Goal: Check status: Check status

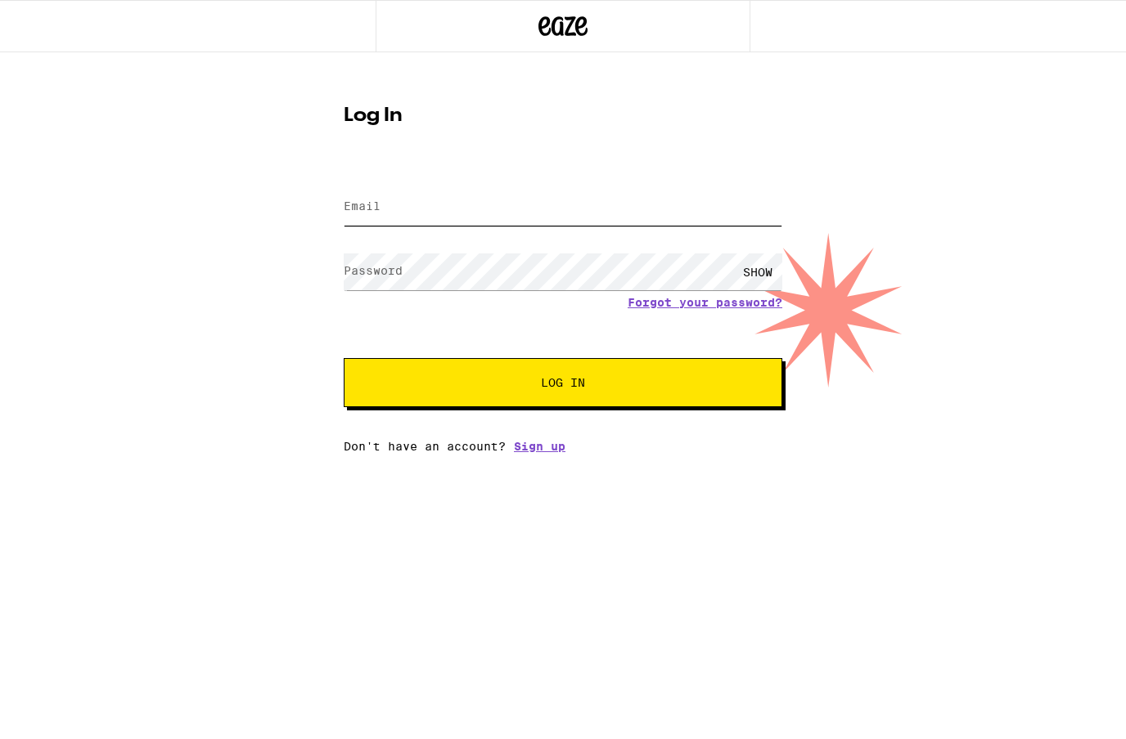
click at [474, 224] on input "Email" at bounding box center [563, 207] width 438 height 37
click at [555, 206] on input "Email" at bounding box center [563, 207] width 438 height 37
type input "[PERSON_NAME][EMAIL_ADDRESS][DOMAIN_NAME]"
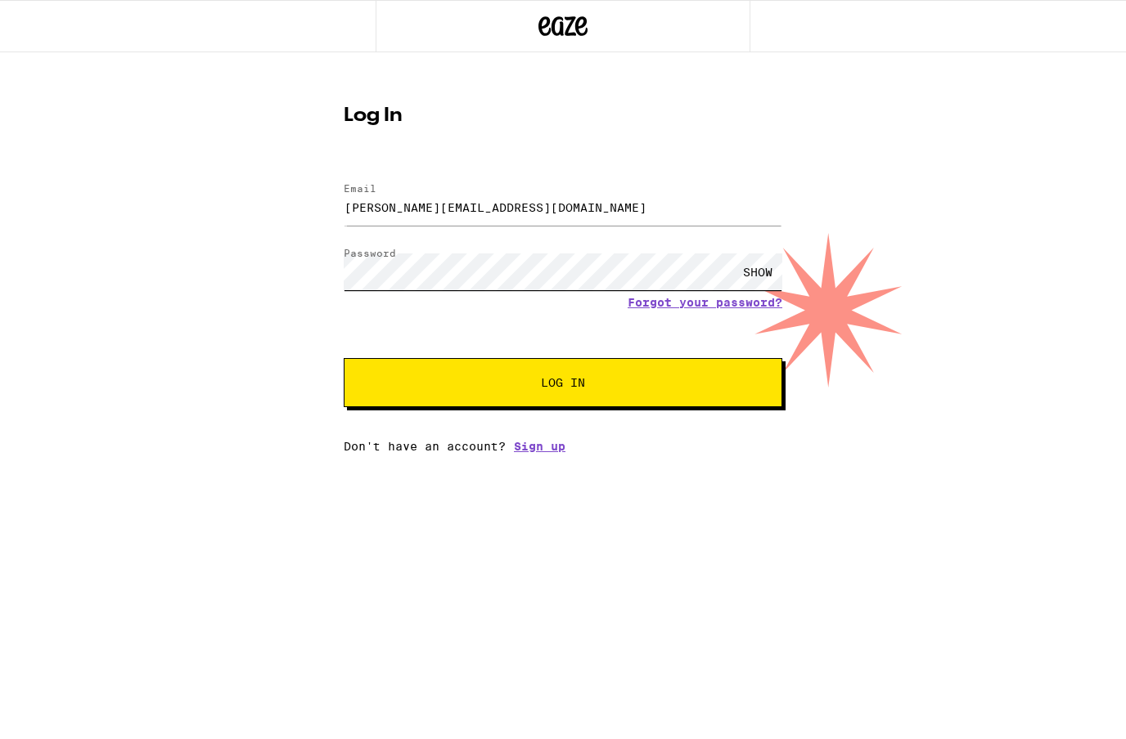
click at [563, 385] on button "Log In" at bounding box center [563, 382] width 438 height 49
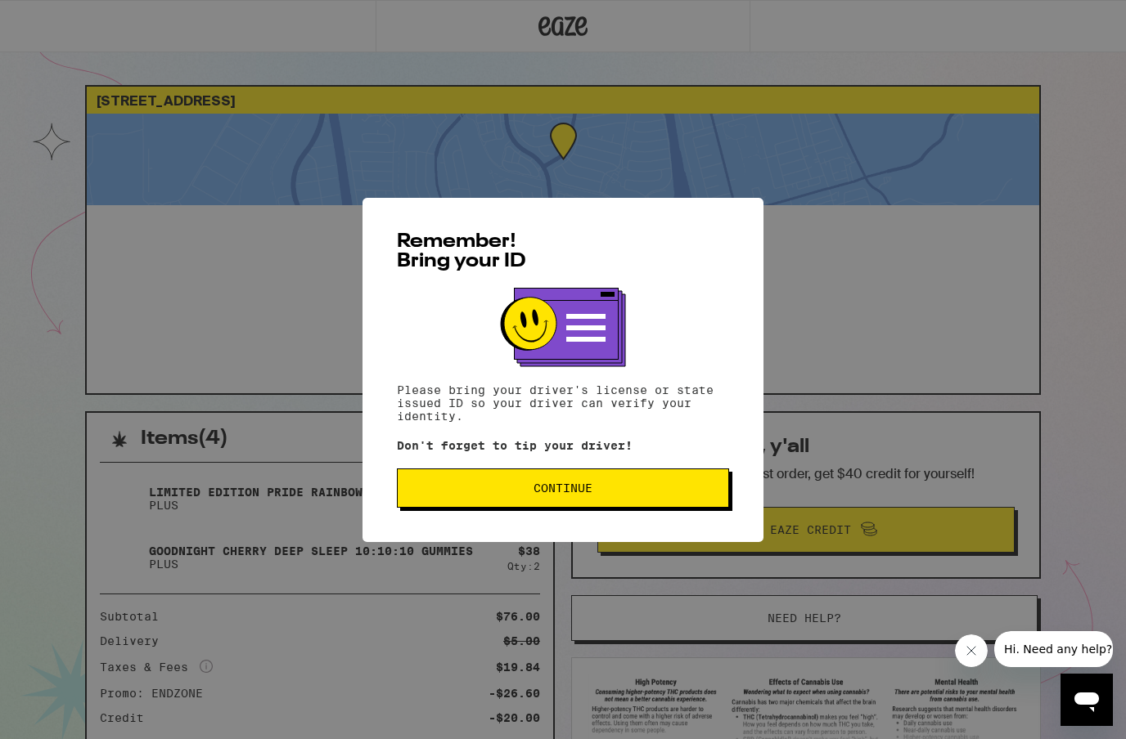
click at [649, 482] on button "Continue" at bounding box center [563, 488] width 332 height 39
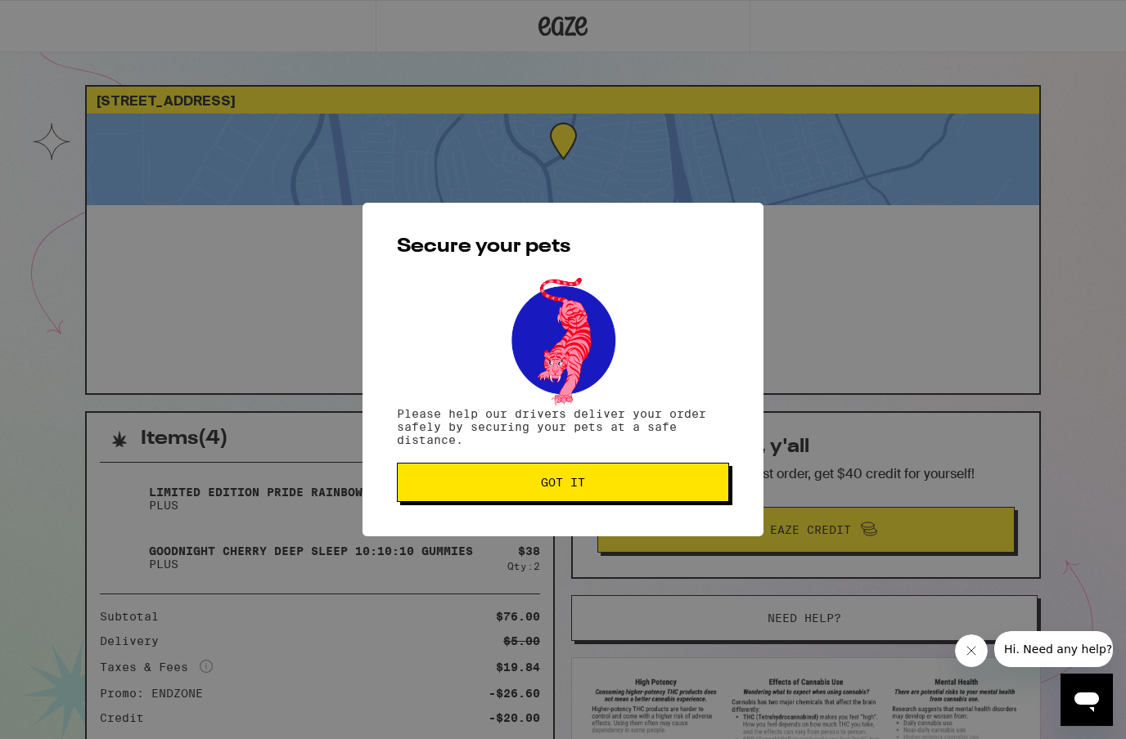
click at [618, 488] on span "Got it" at bounding box center [563, 482] width 304 height 11
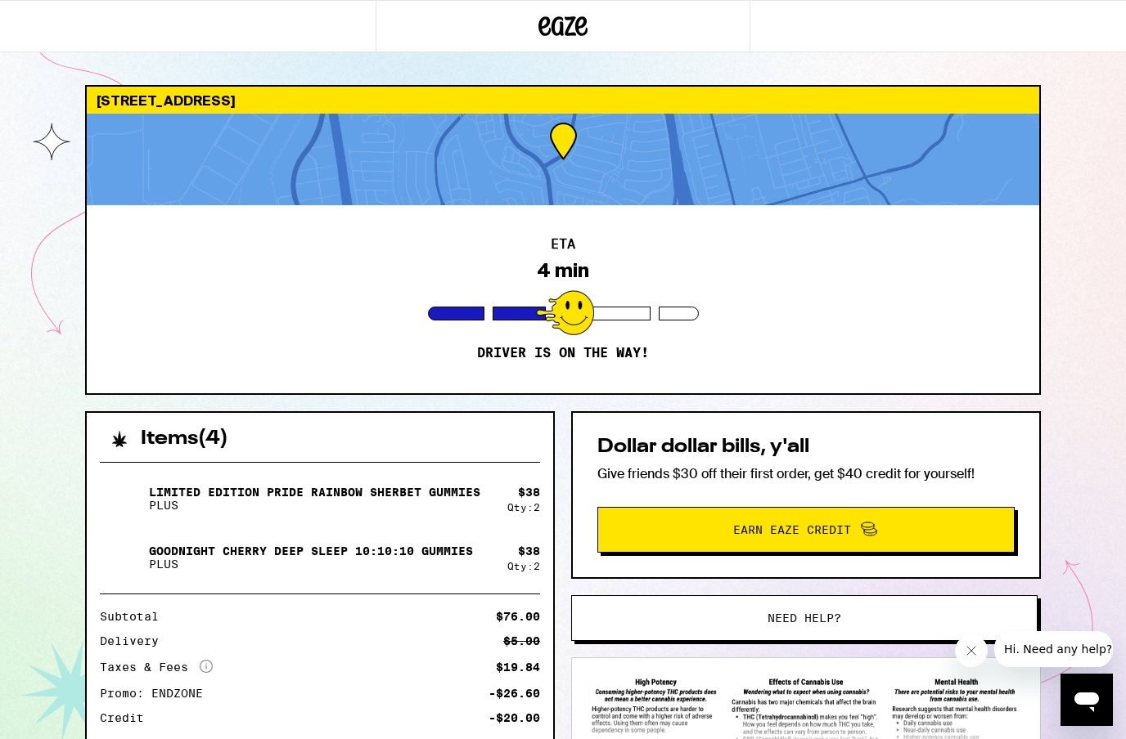
click at [705, 157] on div at bounding box center [563, 160] width 952 height 92
click at [739, 184] on div at bounding box center [563, 160] width 952 height 92
click at [654, 187] on div at bounding box center [563, 160] width 952 height 92
click at [501, 168] on div at bounding box center [563, 160] width 952 height 92
click at [619, 357] on p "Driver is on the way!" at bounding box center [563, 353] width 172 height 16
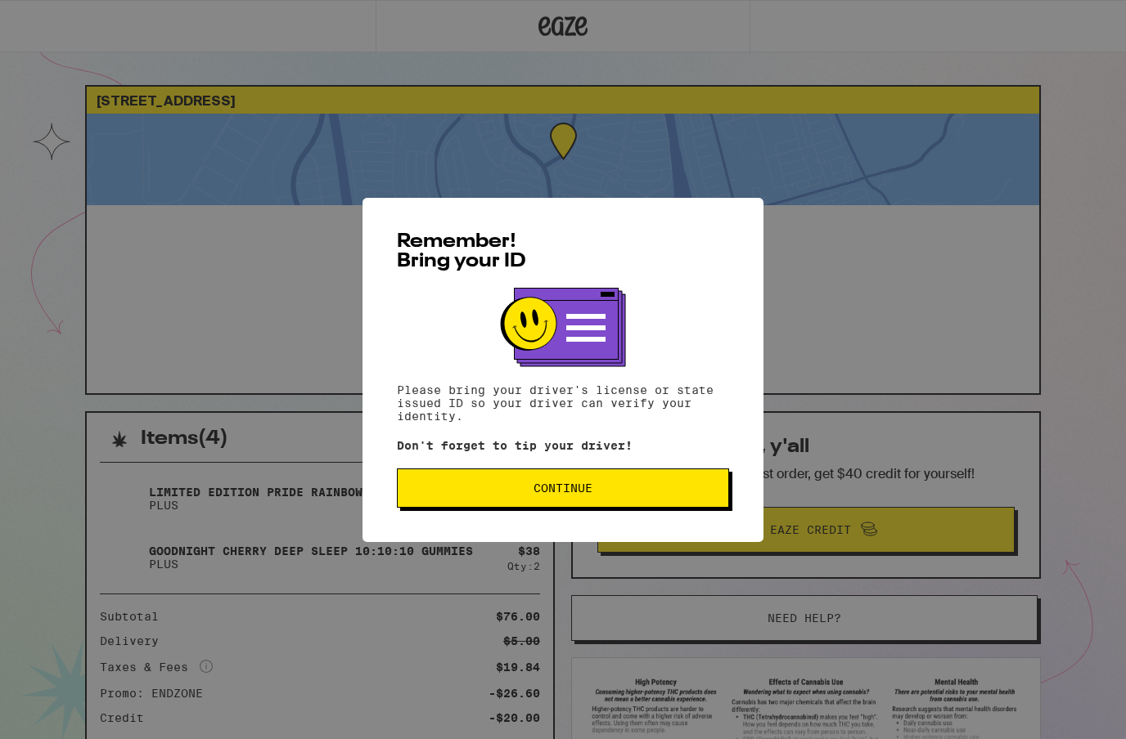
click at [620, 494] on span "Continue" at bounding box center [563, 488] width 304 height 11
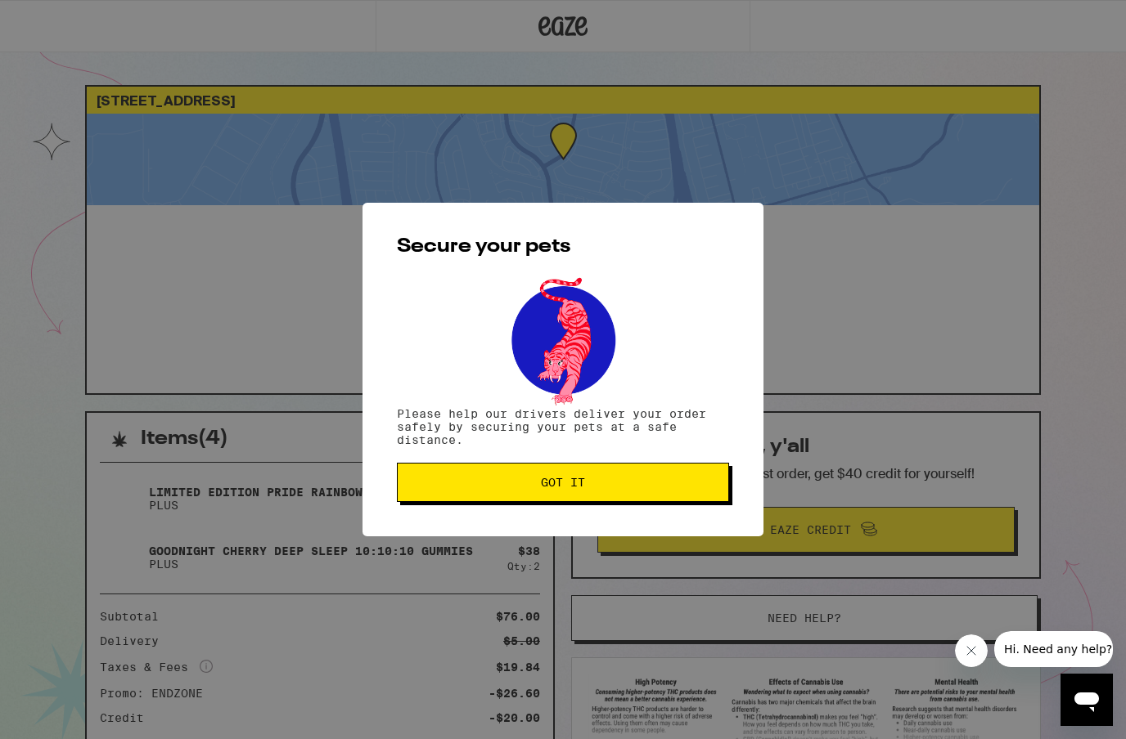
click at [569, 494] on button "Got it" at bounding box center [563, 482] width 332 height 39
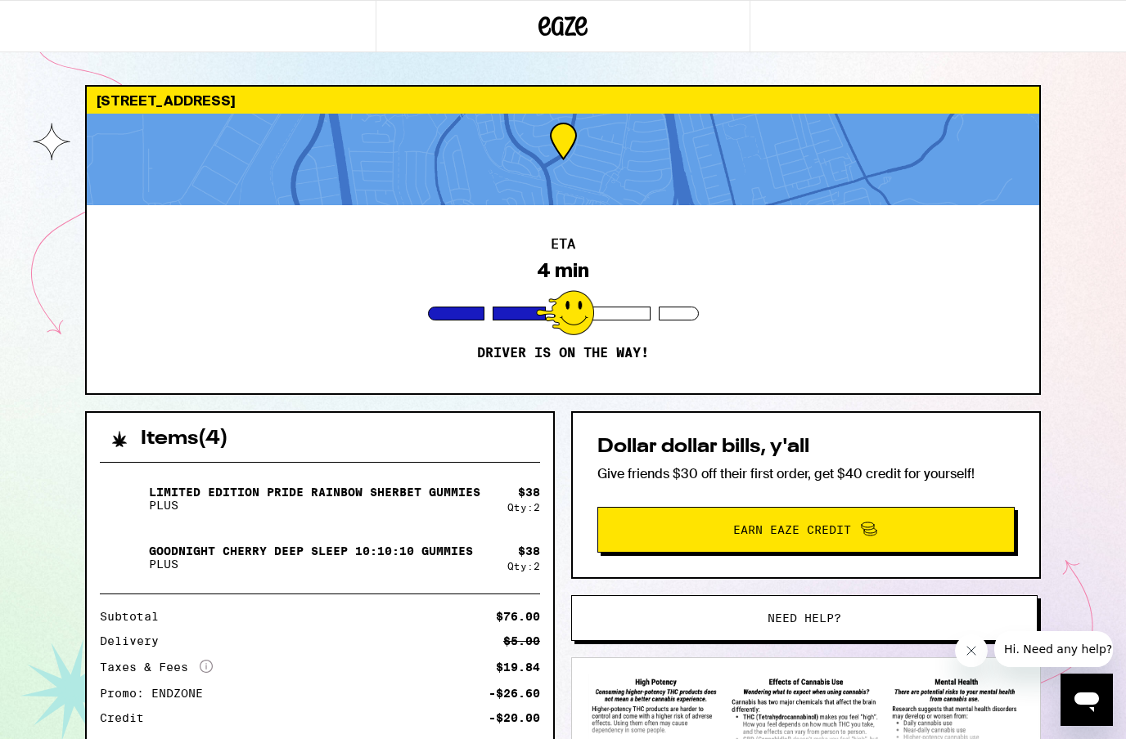
click at [709, 190] on div at bounding box center [563, 160] width 952 height 92
click at [705, 170] on div at bounding box center [563, 160] width 952 height 92
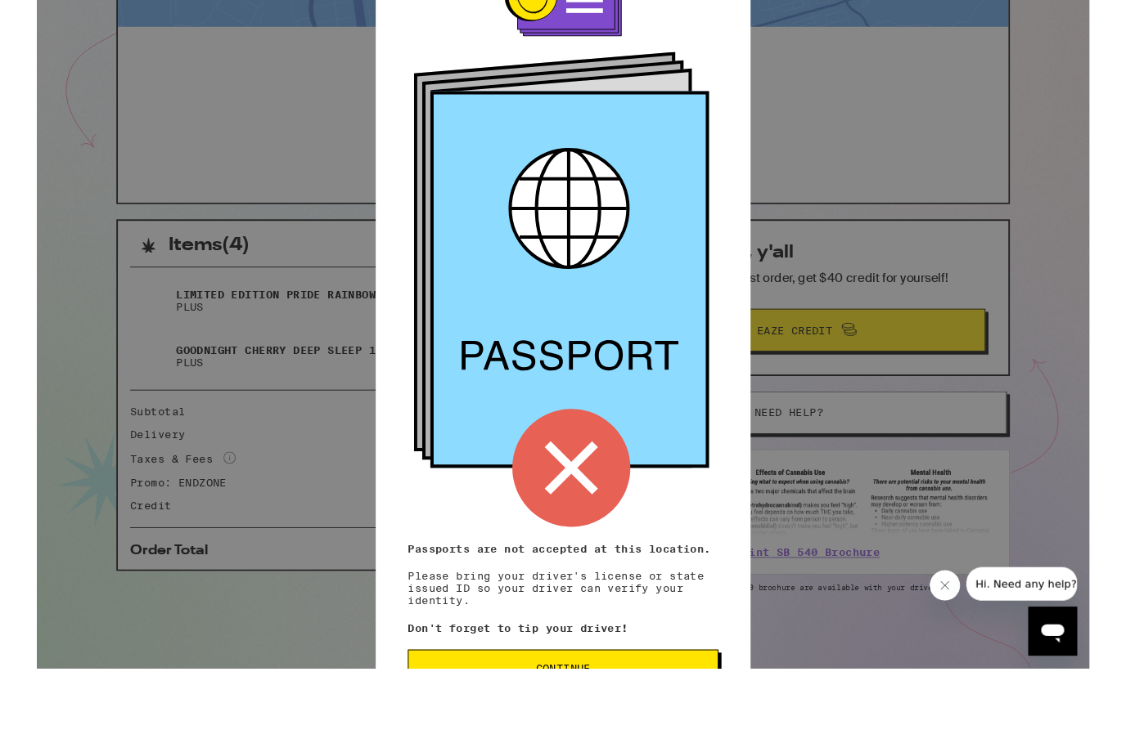
scroll to position [101, 0]
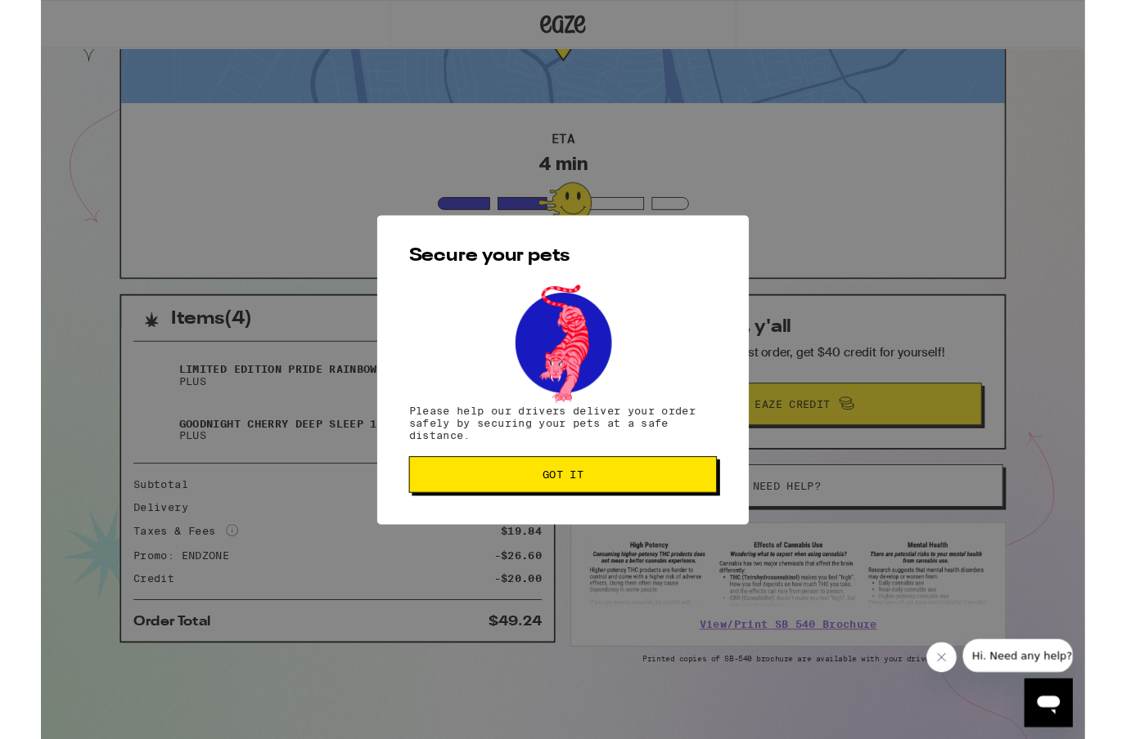
click at [721, 739] on div "Secure your pets Please help our drivers deliver your order safely by securing …" at bounding box center [563, 399] width 1126 height 798
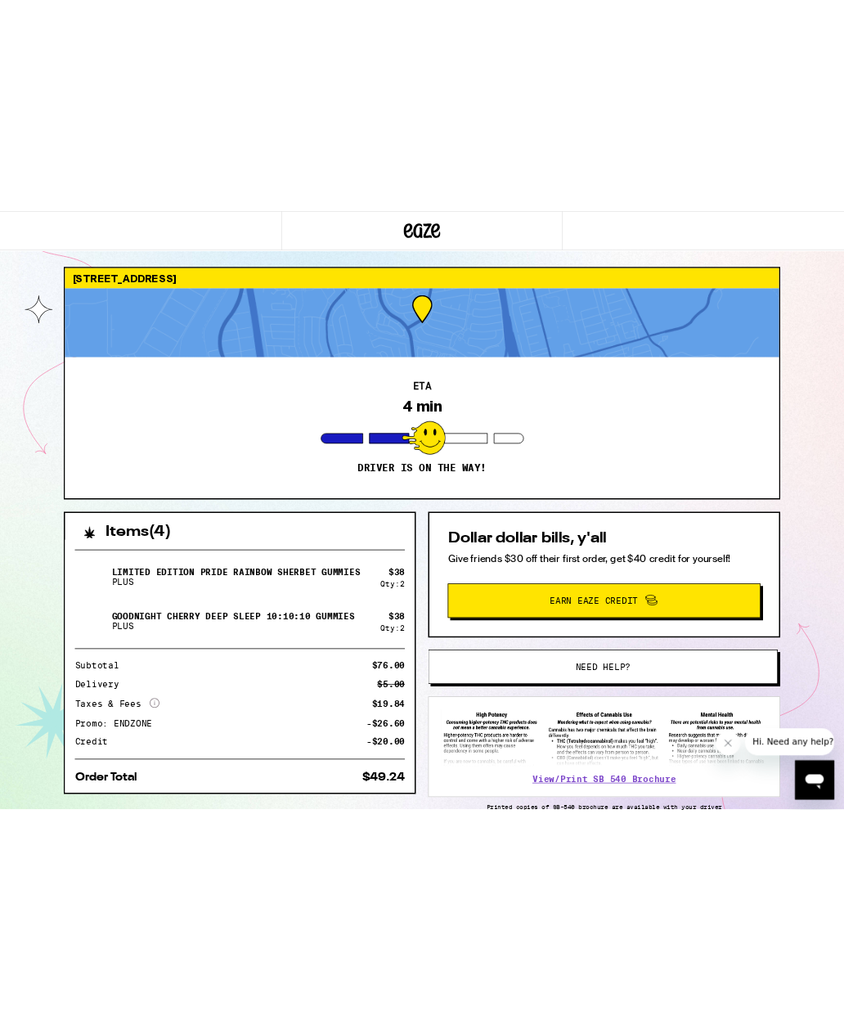
scroll to position [0, 0]
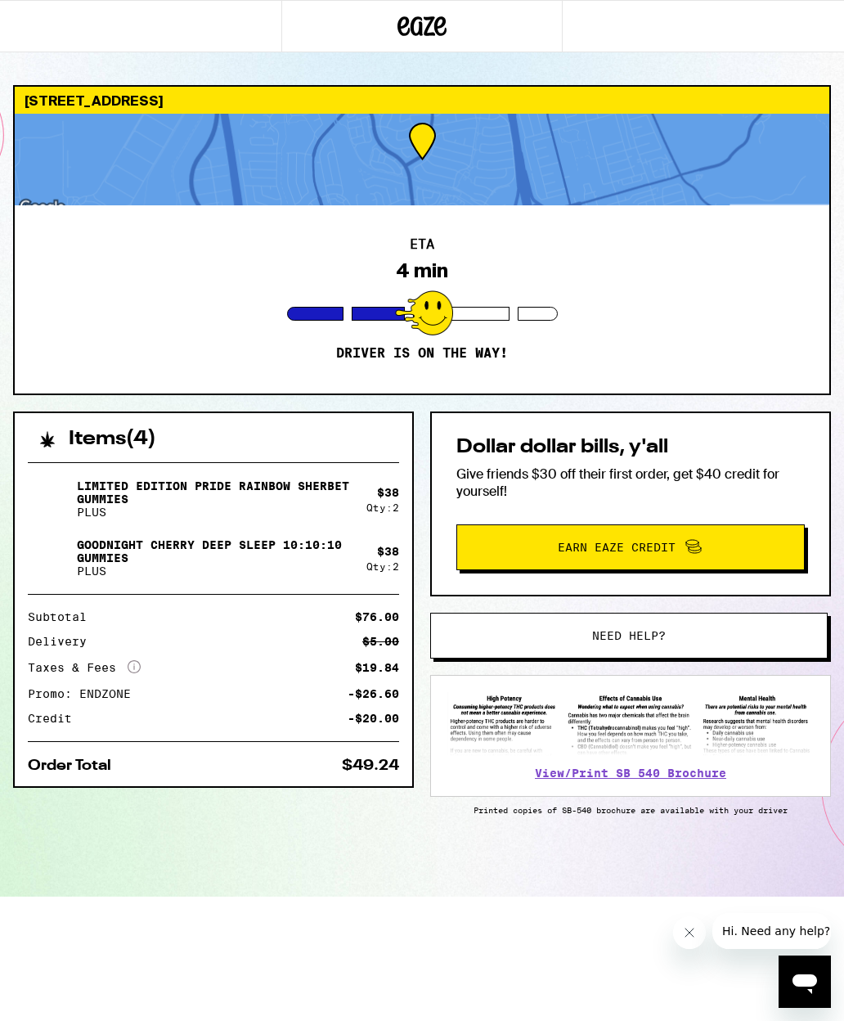
click at [700, 739] on button "Close message from company" at bounding box center [689, 932] width 33 height 33
click at [685, 739] on html "523 Dundee Ave Milpitas 95035 ETA 4 min Driver is on the way! Items ( 4 ) Limit…" at bounding box center [422, 448] width 844 height 897
